Goal: Find specific page/section: Find specific page/section

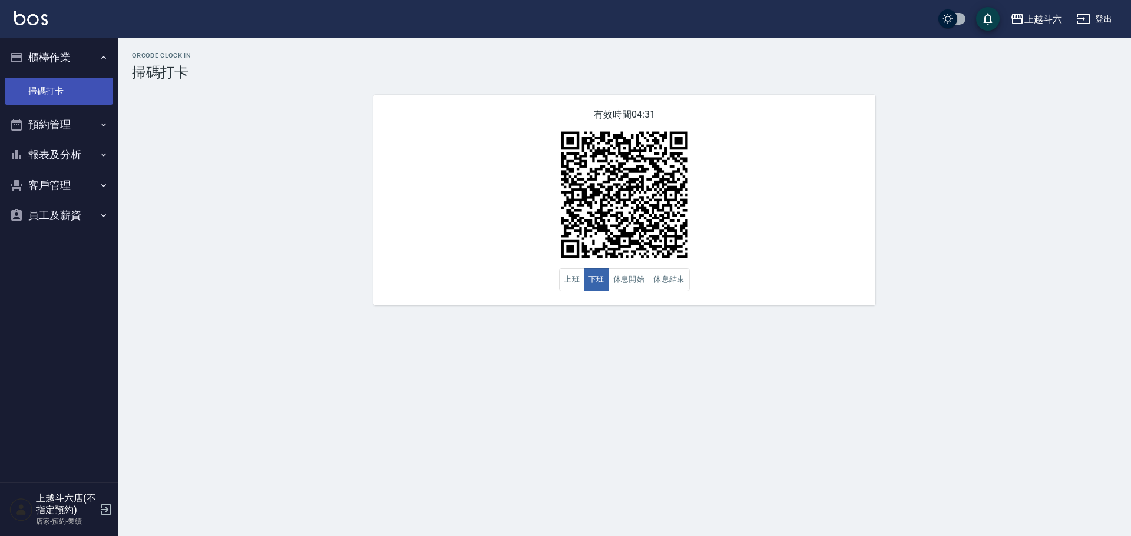
click at [83, 101] on link "掃碼打卡" at bounding box center [59, 91] width 108 height 27
click at [69, 209] on button "員工及薪資" at bounding box center [59, 215] width 108 height 31
click at [68, 233] on ul "全店打卡記錄" at bounding box center [59, 249] width 108 height 37
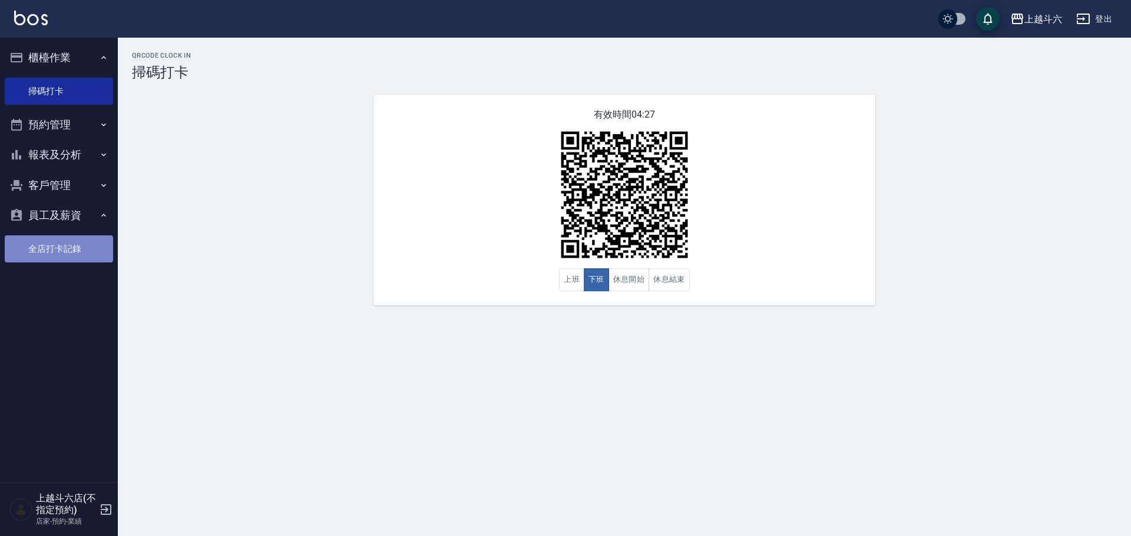
click at [74, 239] on link "全店打卡記錄" at bounding box center [59, 249] width 108 height 27
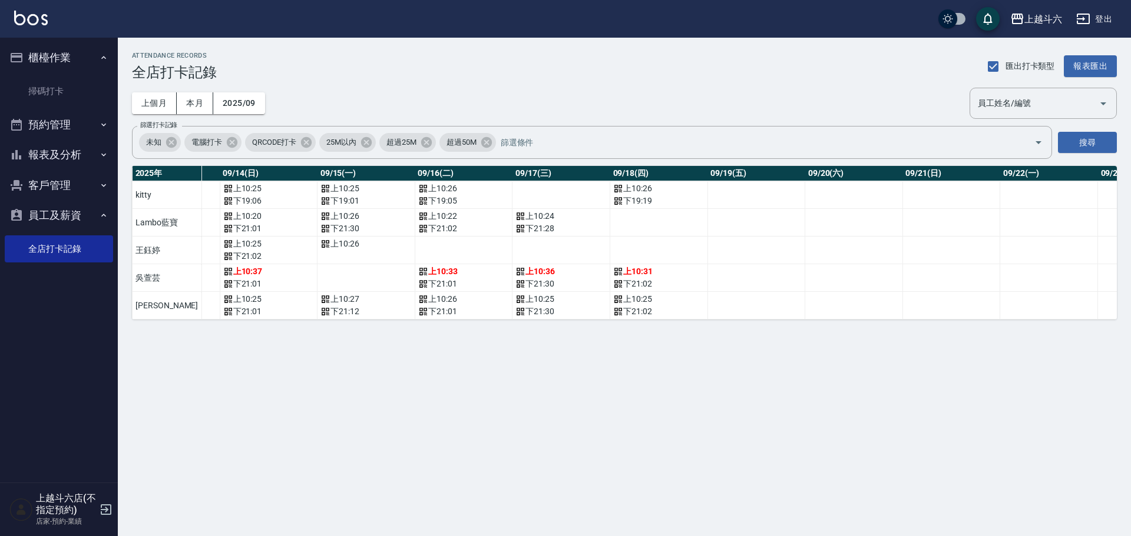
scroll to position [0, 1520]
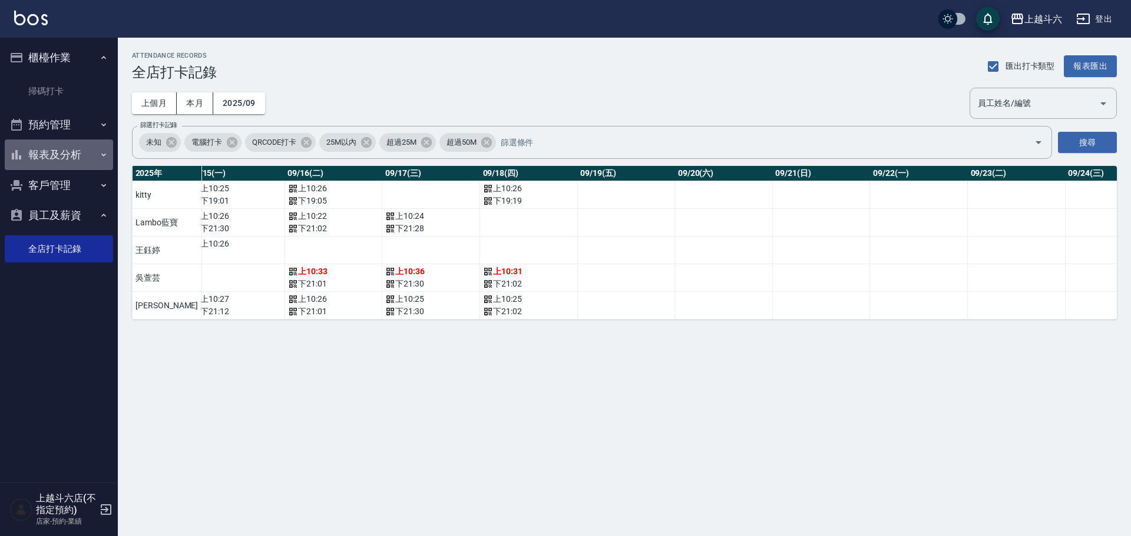
click at [29, 163] on button "報表及分析" at bounding box center [59, 155] width 108 height 31
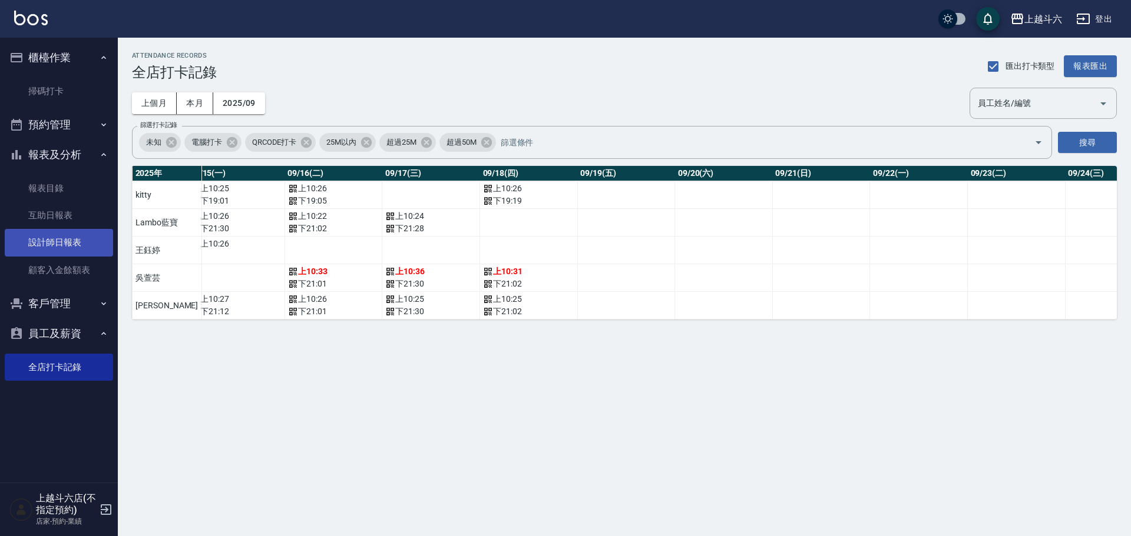
click at [69, 238] on link "設計師日報表" at bounding box center [59, 242] width 108 height 27
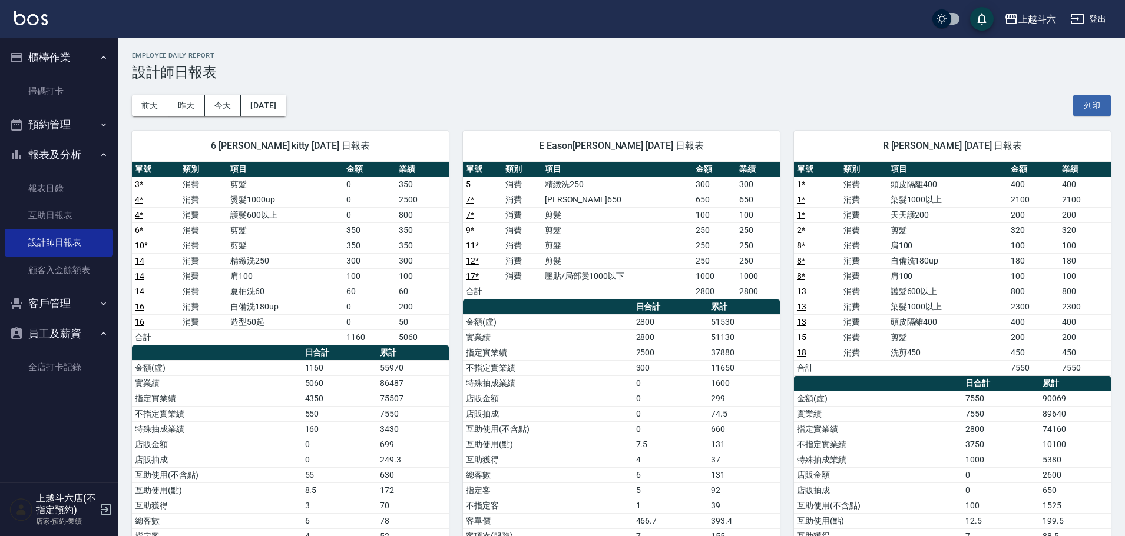
click at [1083, 18] on icon "button" at bounding box center [1076, 19] width 13 height 11
